Goal: Task Accomplishment & Management: Use online tool/utility

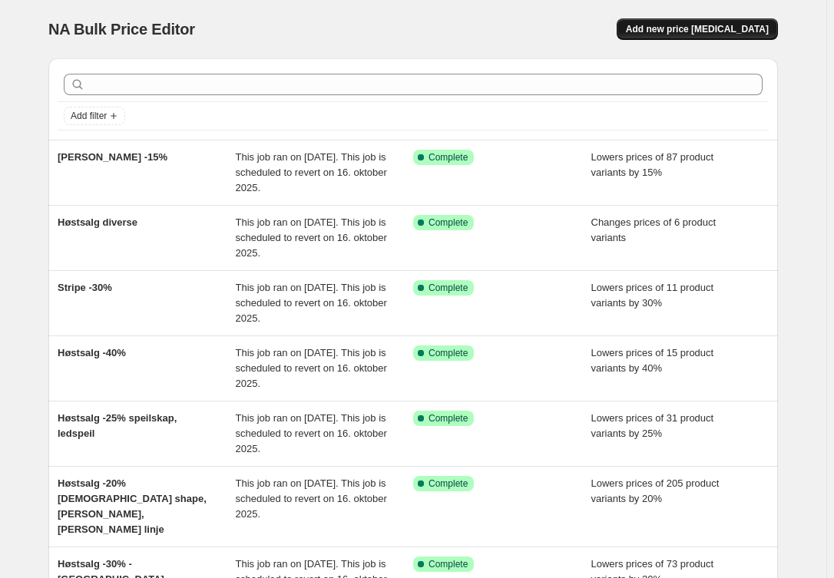
click at [708, 28] on span "Add new price [MEDICAL_DATA]" at bounding box center [697, 29] width 143 height 12
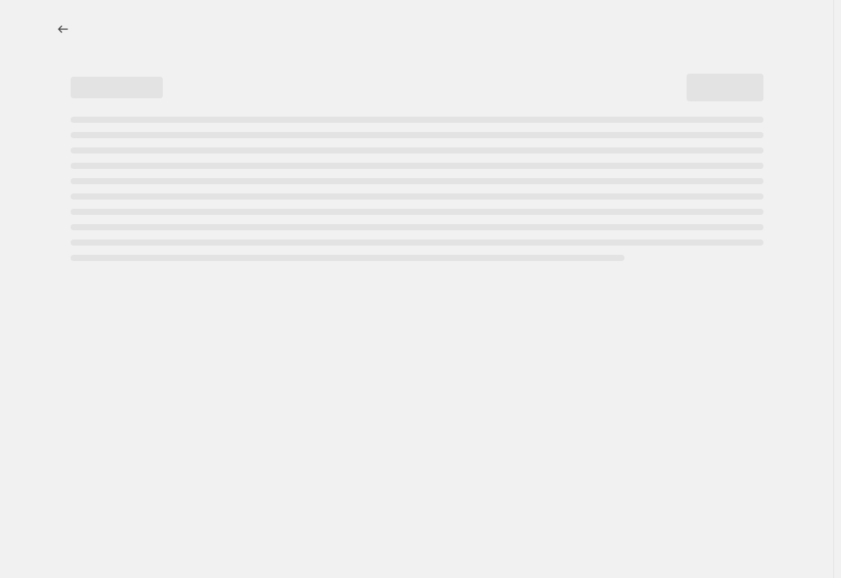
select select "percentage"
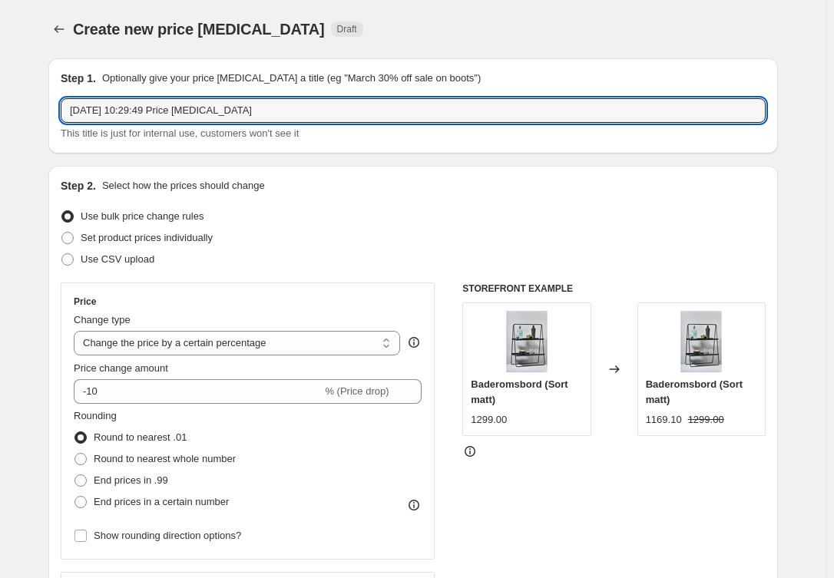
drag, startPoint x: 276, startPoint y: 107, endPoint x: -13, endPoint y: 114, distance: 289.5
click at [0, 114] on html "Home Settings Plans Skip to content Create new price [MEDICAL_DATA]. This page …" at bounding box center [417, 289] width 834 height 578
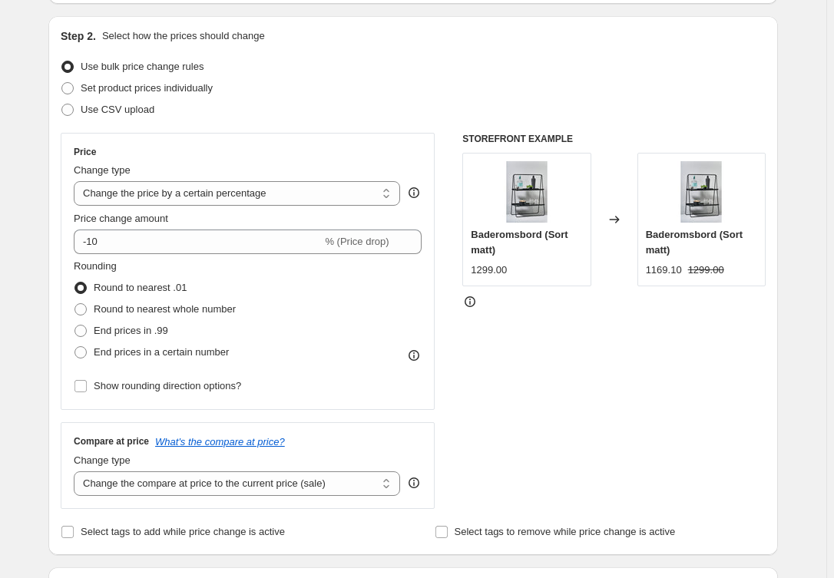
scroll to position [162, 0]
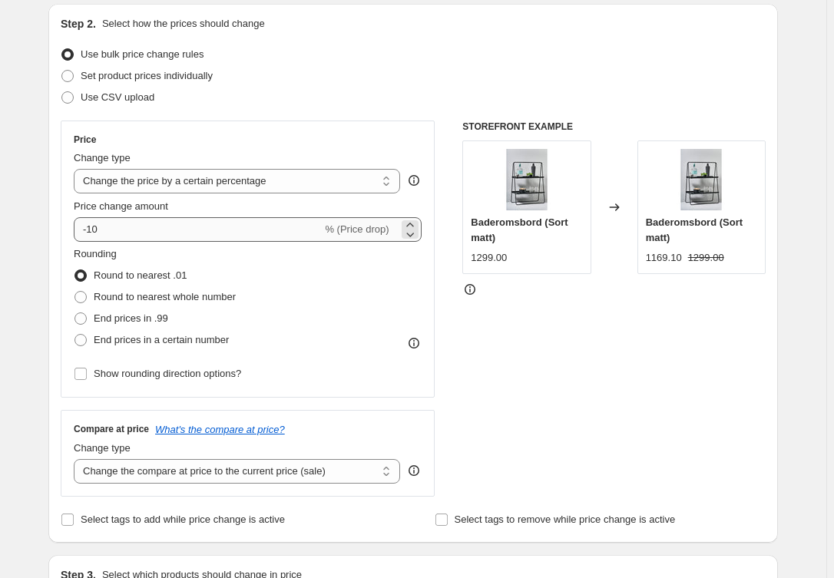
type input "Hatria -25%"
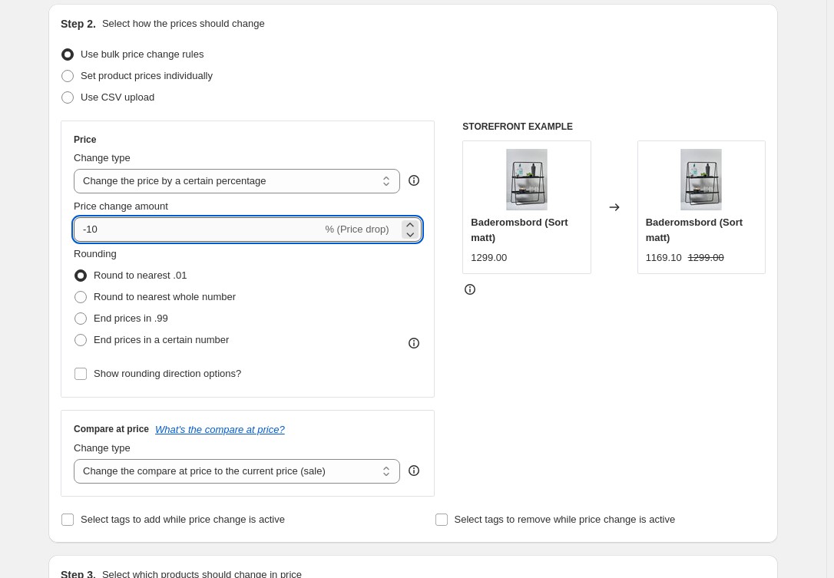
click at [170, 234] on input "-10" at bounding box center [198, 229] width 248 height 25
type input "-1"
type input "-25"
click at [157, 373] on span "Show rounding direction options?" at bounding box center [167, 374] width 147 height 12
click at [87, 373] on input "Show rounding direction options?" at bounding box center [80, 374] width 12 height 12
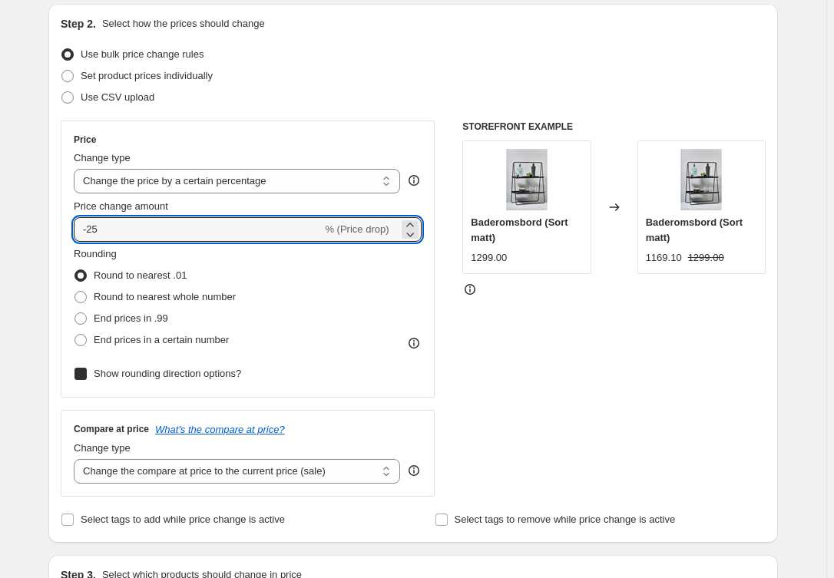
checkbox input "true"
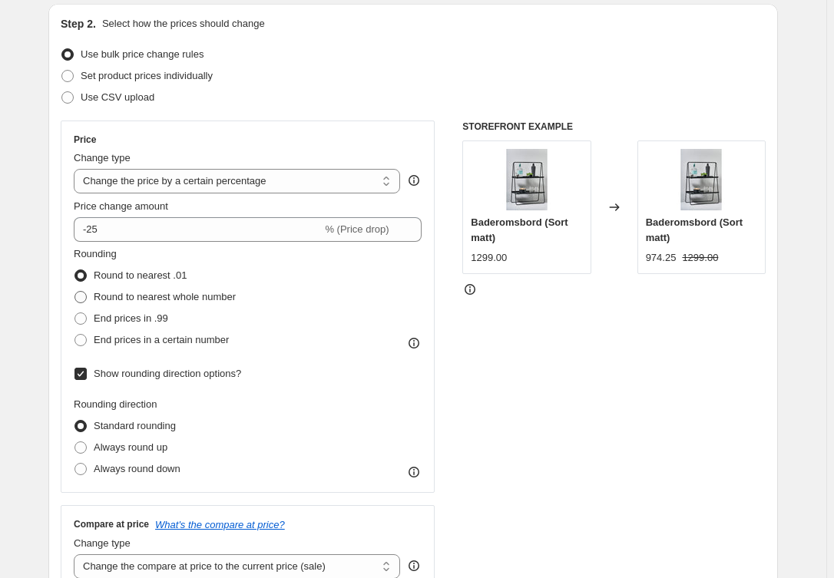
click at [139, 297] on span "Round to nearest whole number" at bounding box center [165, 297] width 142 height 12
click at [75, 292] on input "Round to nearest whole number" at bounding box center [74, 291] width 1 height 1
radio input "true"
click at [134, 467] on span "Always round down" at bounding box center [137, 469] width 87 height 12
click at [75, 464] on input "Always round down" at bounding box center [74, 463] width 1 height 1
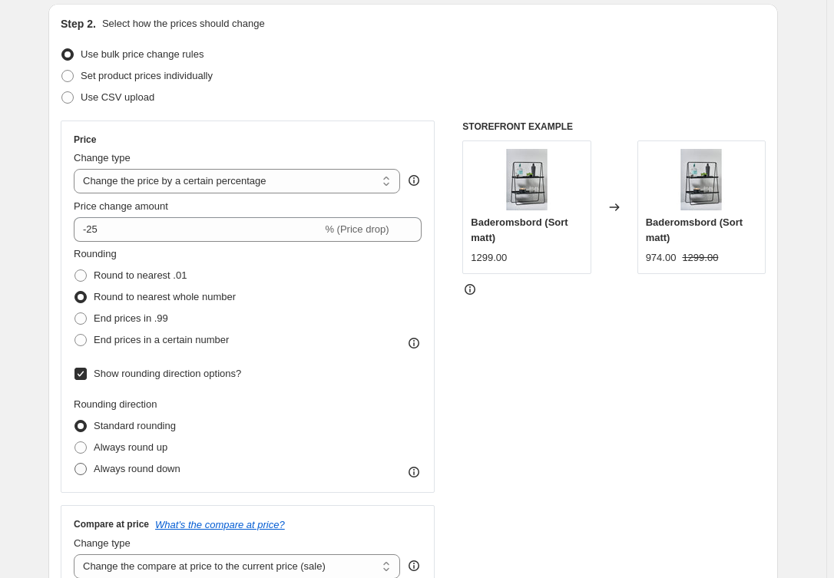
radio input "true"
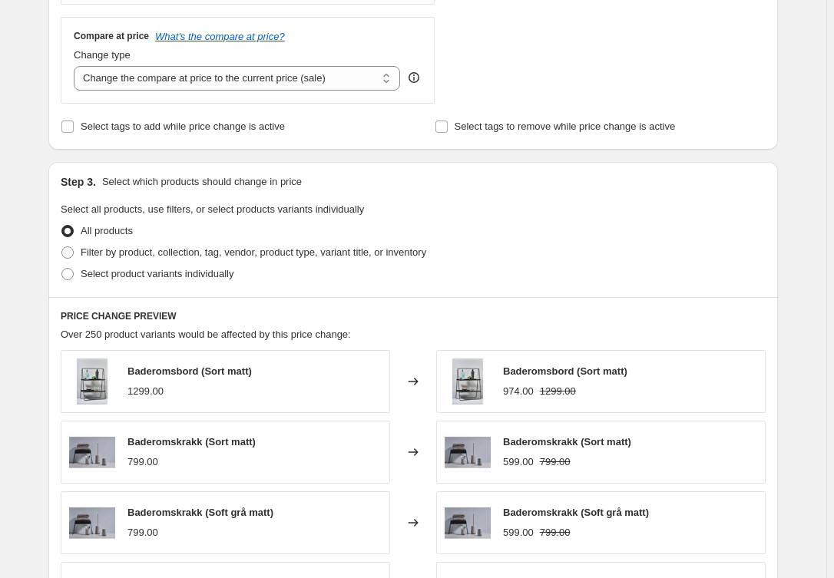
scroll to position [651, 0]
click at [145, 252] on span "Filter by product, collection, tag, vendor, product type, variant title, or inv…" at bounding box center [253, 252] width 345 height 12
click at [62, 246] on input "Filter by product, collection, tag, vendor, product type, variant title, or inv…" at bounding box center [61, 246] width 1 height 1
radio input "true"
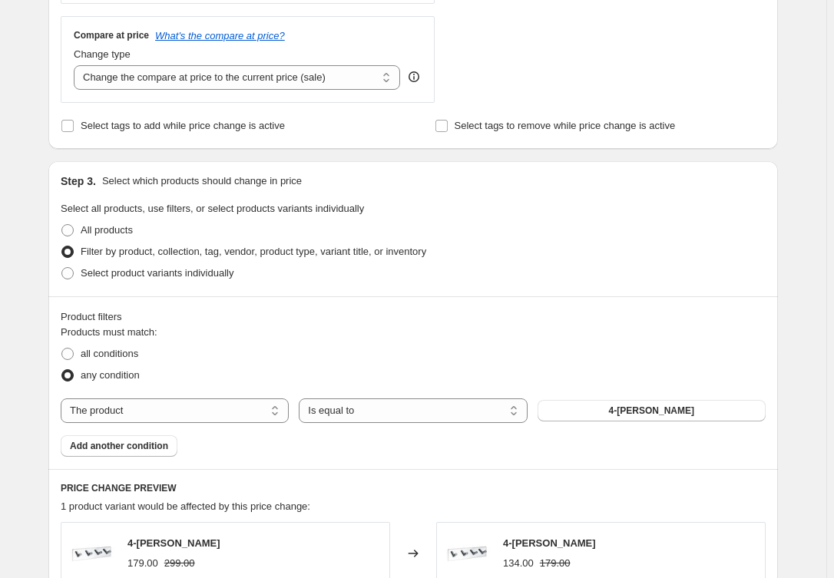
click at [127, 459] on div "Product filters Products must match: all conditions any condition The product T…" at bounding box center [412, 382] width 729 height 173
click at [132, 448] on span "Add another condition" at bounding box center [119, 446] width 98 height 12
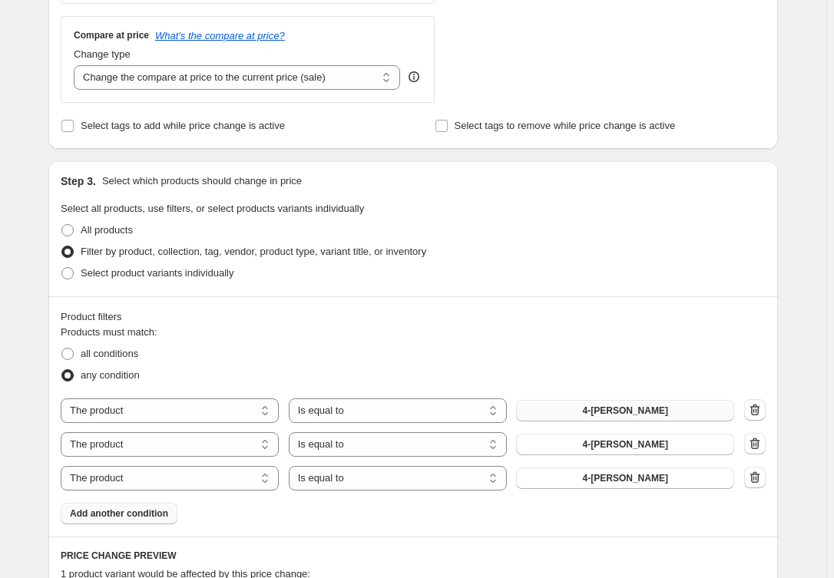
click at [587, 416] on button "4-[PERSON_NAME]" at bounding box center [625, 410] width 218 height 21
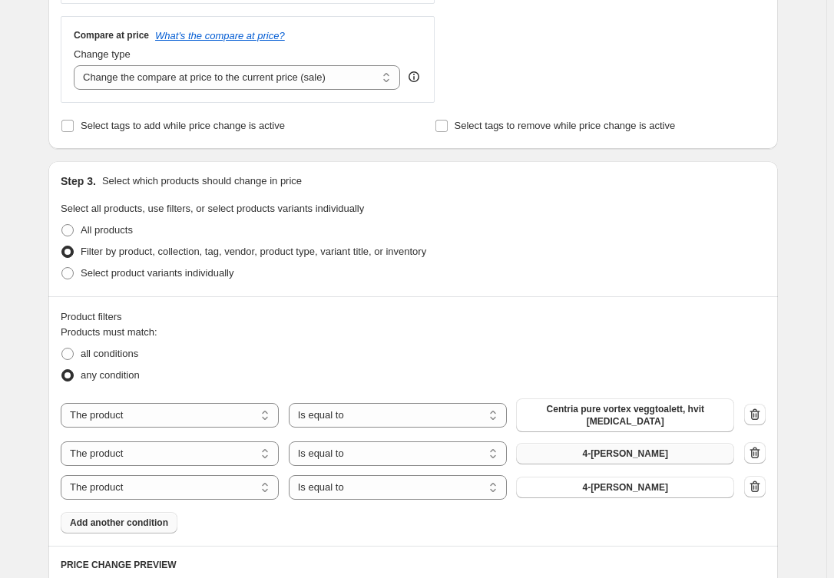
click at [581, 448] on button "4-[PERSON_NAME]" at bounding box center [625, 453] width 218 height 21
click at [607, 481] on span "4-[PERSON_NAME]" at bounding box center [625, 487] width 85 height 12
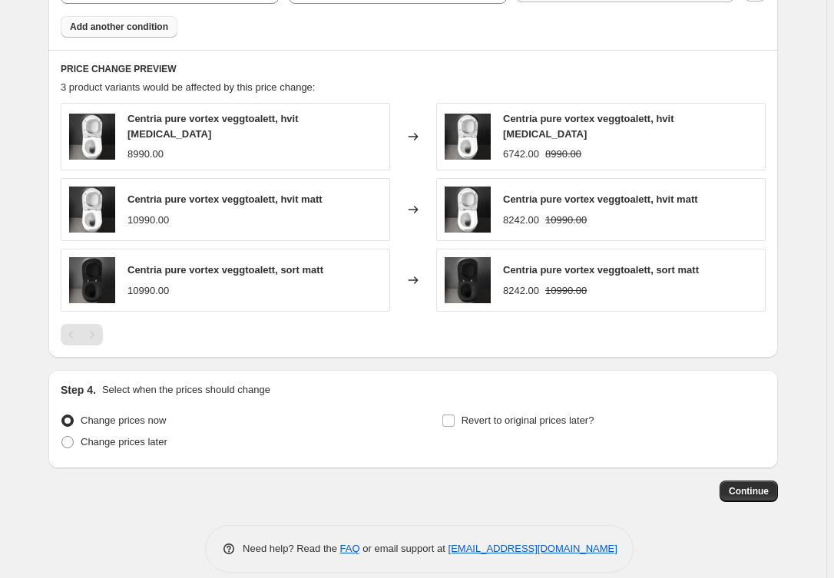
scroll to position [1150, 0]
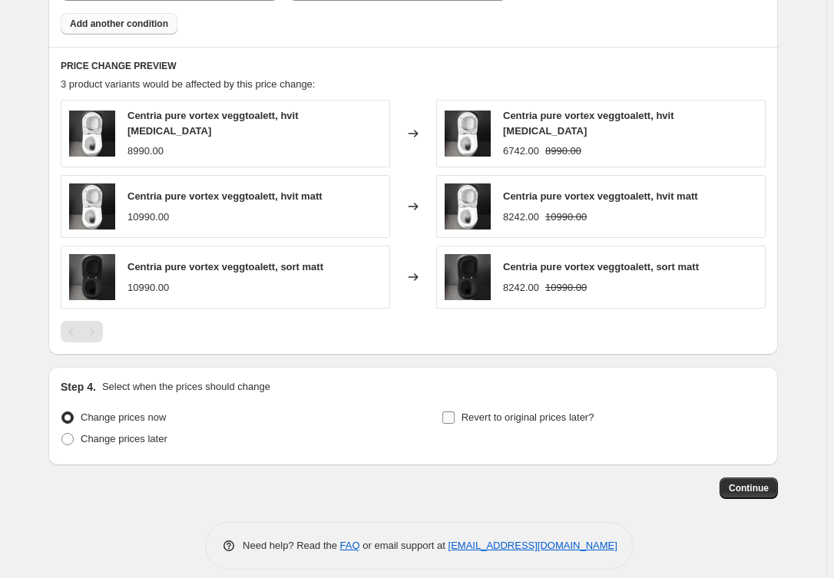
click at [522, 410] on span "Revert to original prices later?" at bounding box center [527, 417] width 133 height 15
click at [454, 411] on input "Revert to original prices later?" at bounding box center [448, 417] width 12 height 12
checkbox input "true"
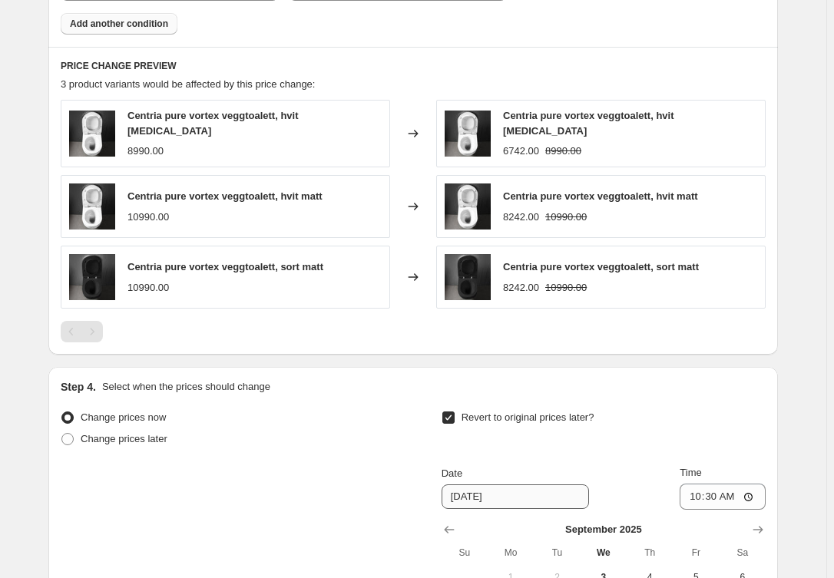
scroll to position [1413, 0]
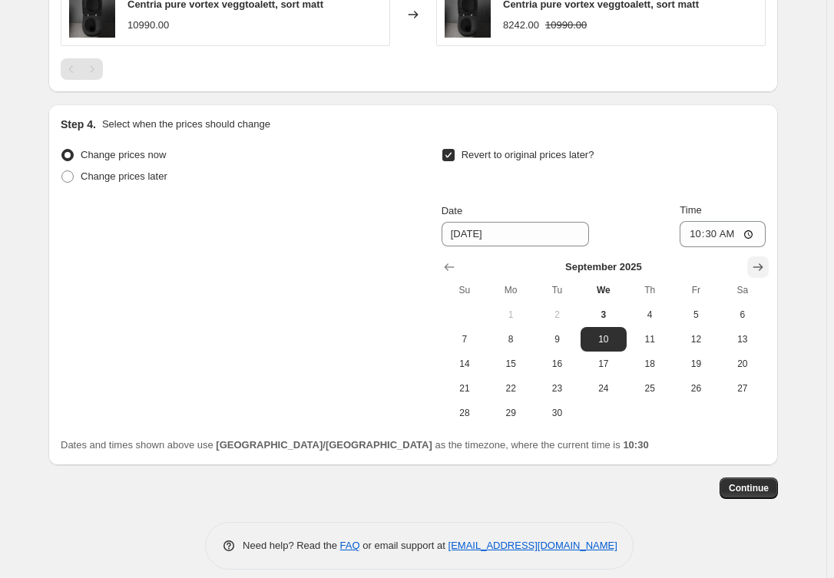
click at [755, 259] on icon "Show next month, October 2025" at bounding box center [757, 266] width 15 height 15
click at [662, 358] on span "16" at bounding box center [650, 364] width 34 height 12
type input "[DATE]"
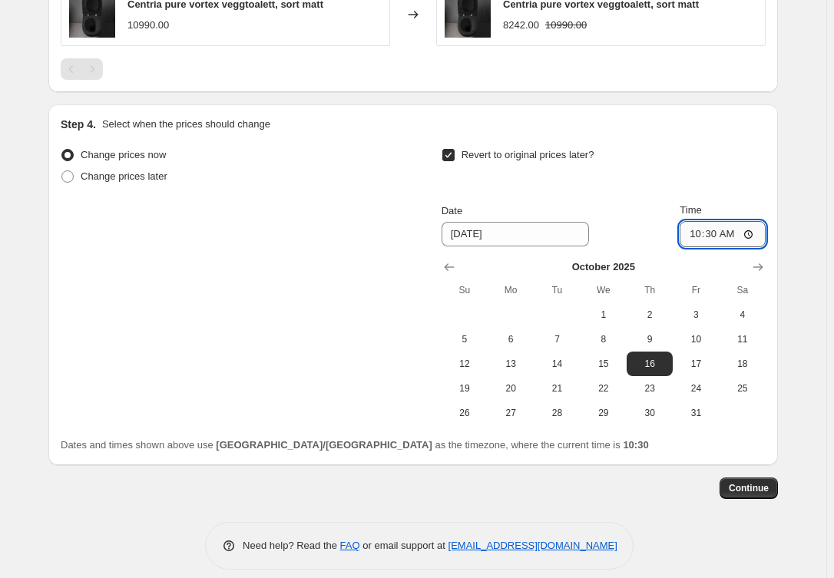
click at [721, 223] on input "10:30" at bounding box center [722, 234] width 86 height 26
type input "01:25"
click at [767, 482] on span "Continue" at bounding box center [749, 488] width 40 height 12
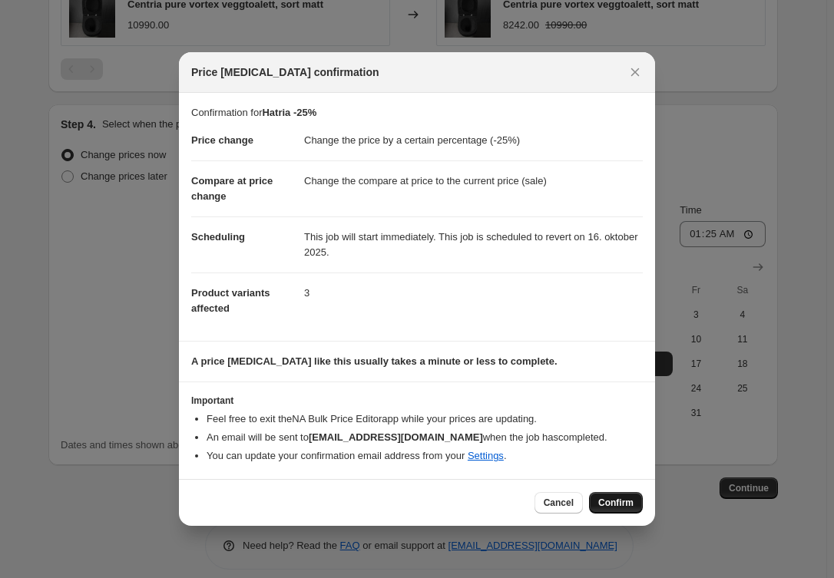
click at [632, 502] on span "Confirm" at bounding box center [615, 503] width 35 height 12
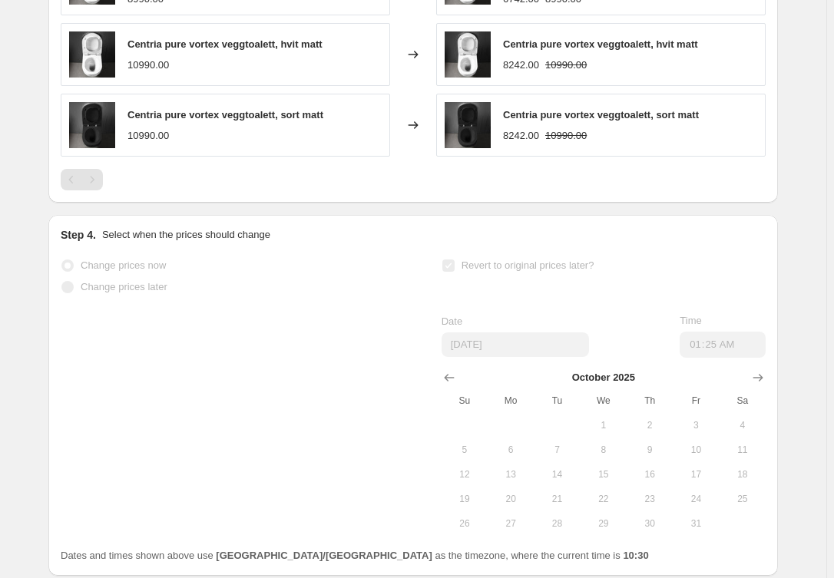
scroll to position [1452, 0]
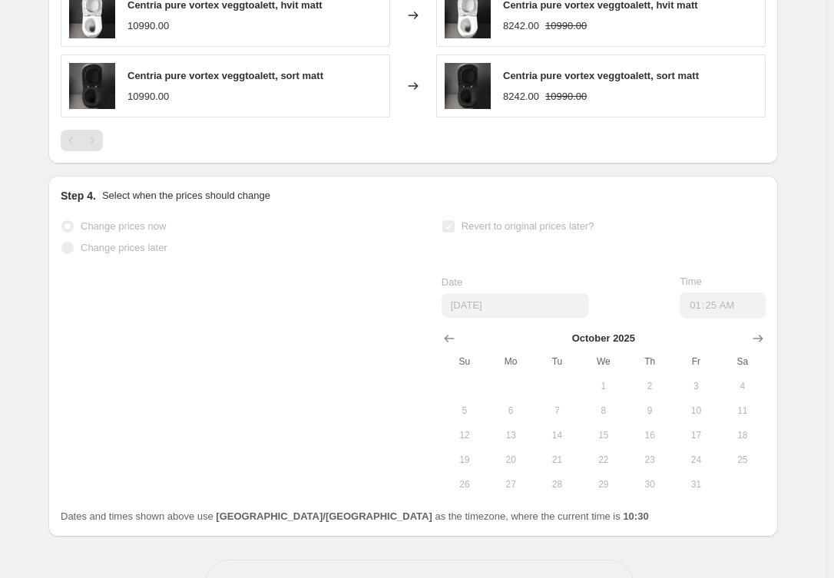
select select "percentage"
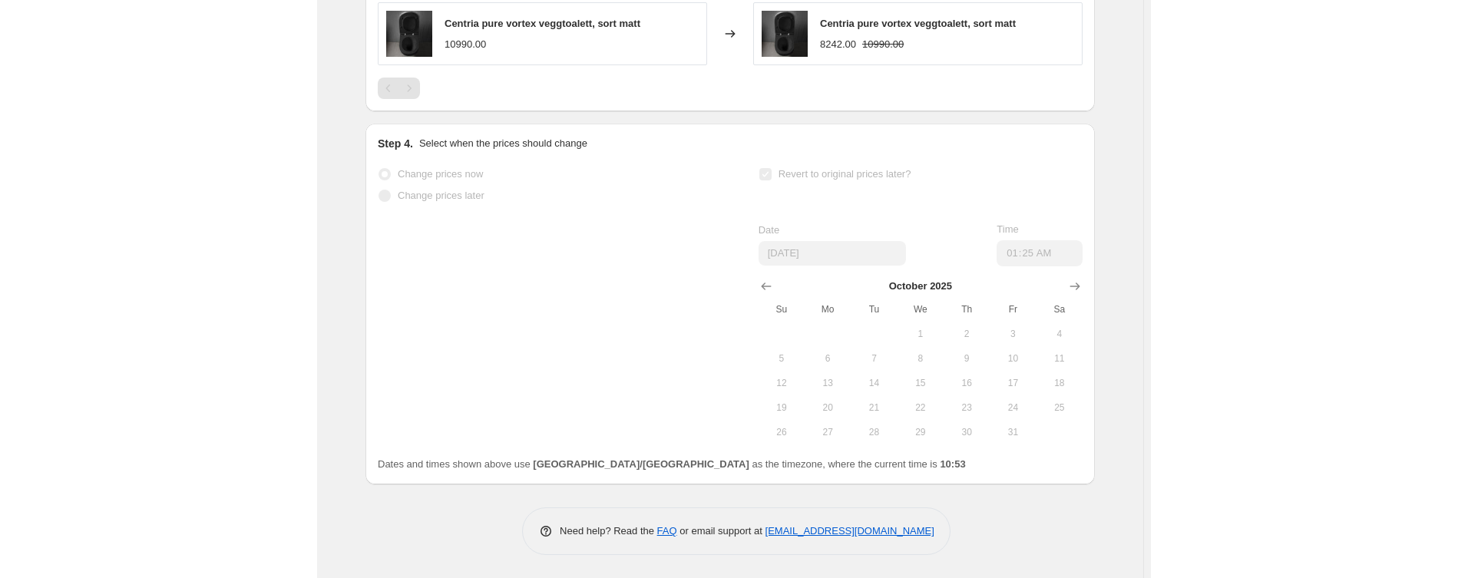
scroll to position [0, 0]
